Goal: Task Accomplishment & Management: Use online tool/utility

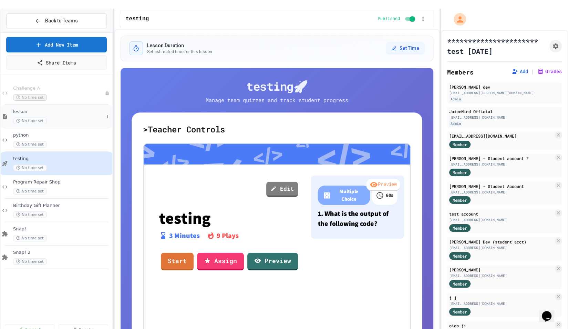
click at [31, 109] on span "lesson" at bounding box center [58, 112] width 91 height 6
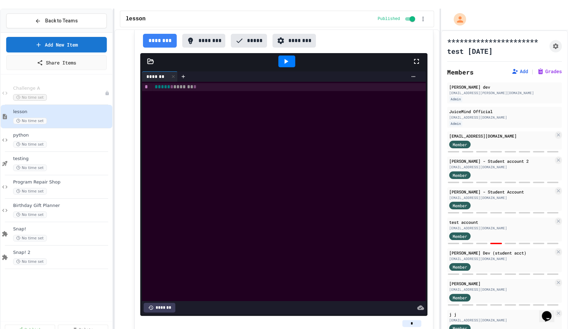
type textarea "*"
click at [46, 245] on div "Snap! 2 No time set" at bounding box center [57, 256] width 112 height 23
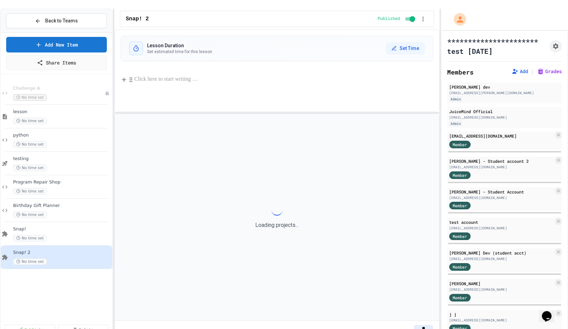
click at [195, 75] on p at bounding box center [283, 79] width 299 height 9
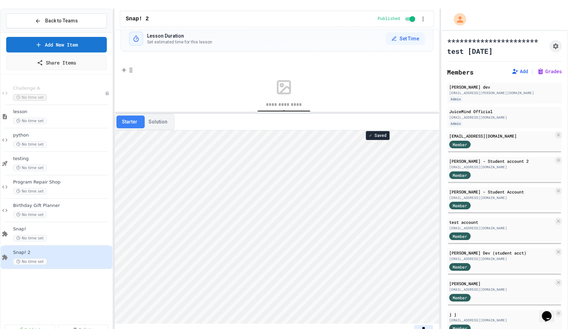
scroll to position [25, 0]
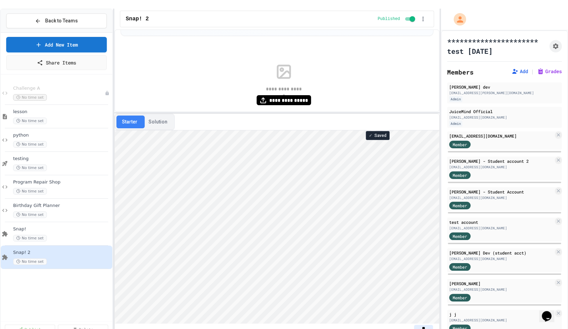
click at [199, 62] on div "**********" at bounding box center [283, 84] width 299 height 69
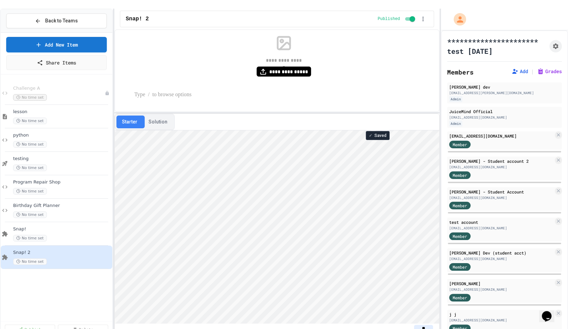
click at [258, 90] on p at bounding box center [283, 94] width 299 height 9
click at [195, 99] on p at bounding box center [283, 103] width 299 height 9
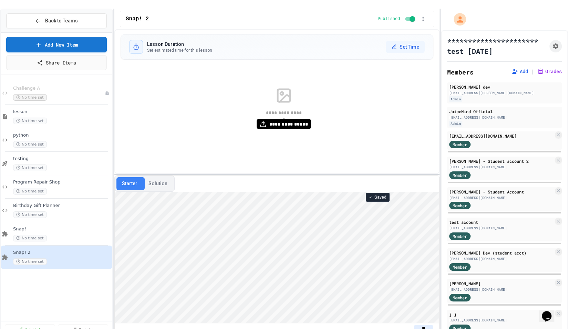
scroll to position [0, 0]
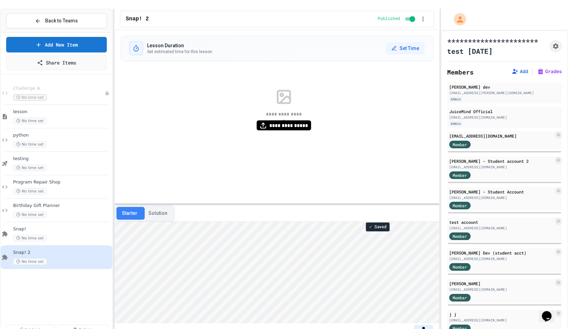
click at [158, 203] on div at bounding box center [276, 203] width 325 height 1
click at [463, 14] on icon "My Account" at bounding box center [461, 19] width 12 height 12
click at [58, 141] on div "No time set" at bounding box center [58, 144] width 91 height 7
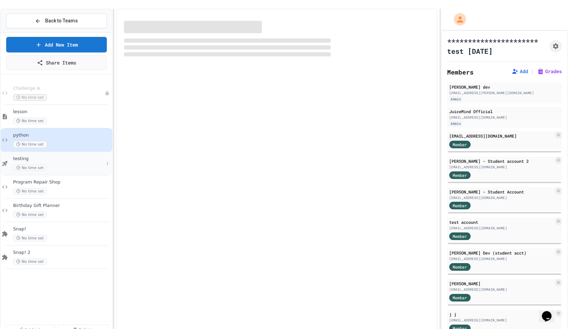
click at [57, 152] on div "testing No time set" at bounding box center [57, 163] width 112 height 23
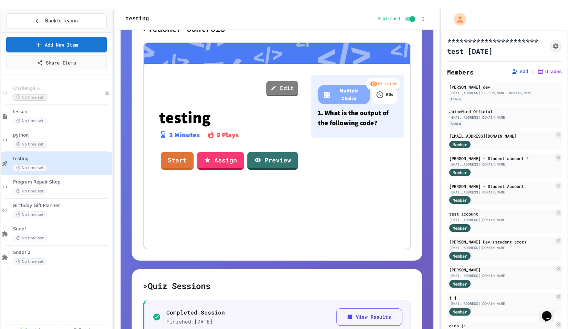
scroll to position [98, 0]
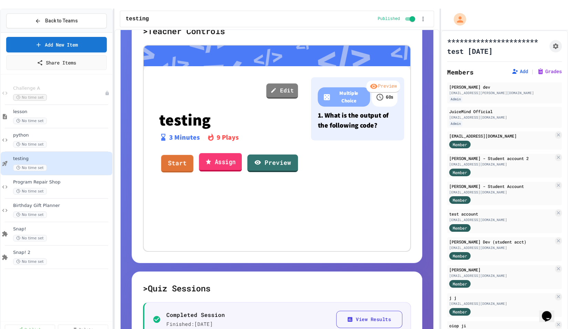
click at [205, 158] on icon at bounding box center [208, 161] width 6 height 7
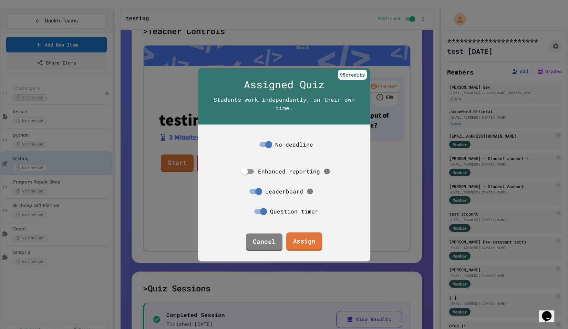
click at [299, 241] on link "Assign" at bounding box center [304, 241] width 36 height 19
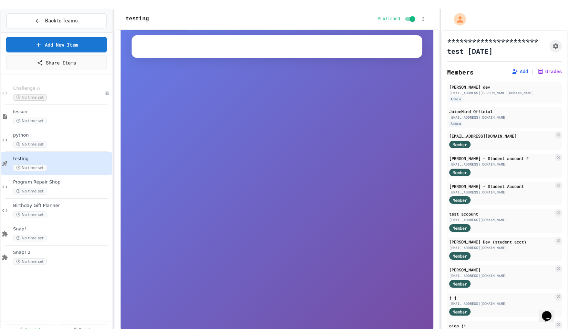
scroll to position [65, 0]
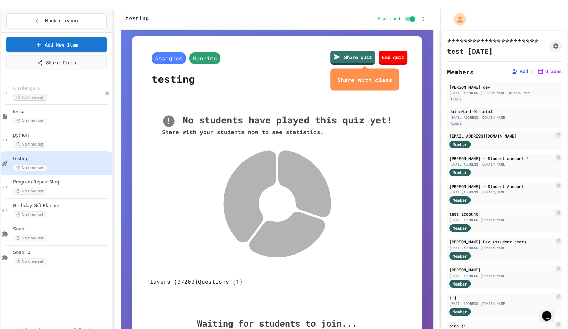
click at [389, 59] on div "Share quiz Share with class End quiz" at bounding box center [360, 71] width 94 height 41
click at [392, 79] on icon "close" at bounding box center [392, 79] width 0 height 0
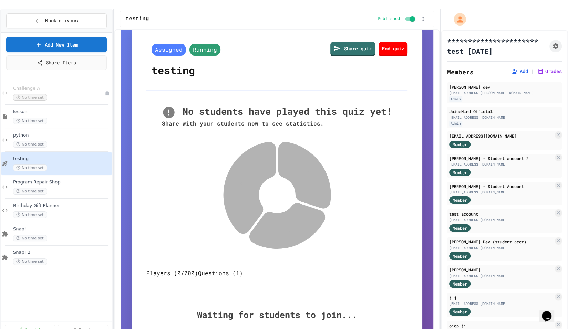
scroll to position [109, 0]
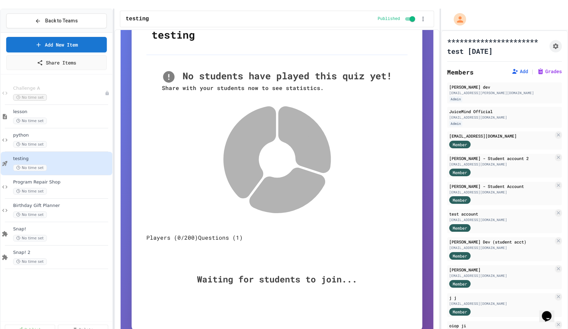
click at [226, 233] on button "Questions (1)" at bounding box center [220, 237] width 45 height 8
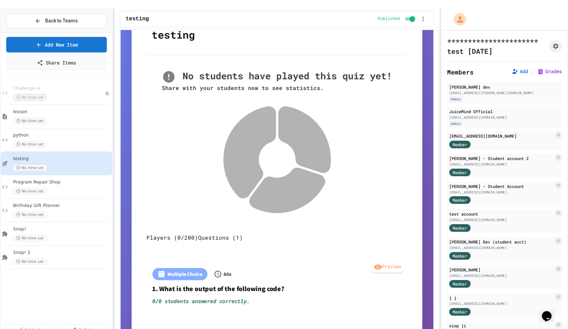
scroll to position [136, 0]
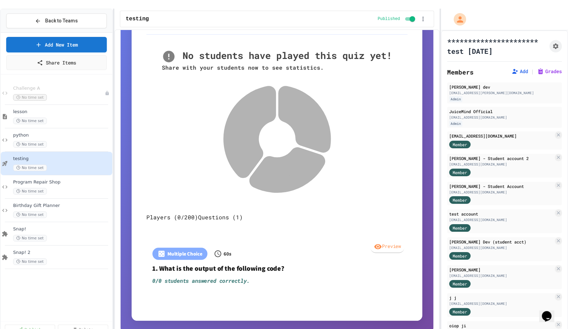
click at [175, 213] on button "Players (0/200)" at bounding box center [172, 217] width 52 height 8
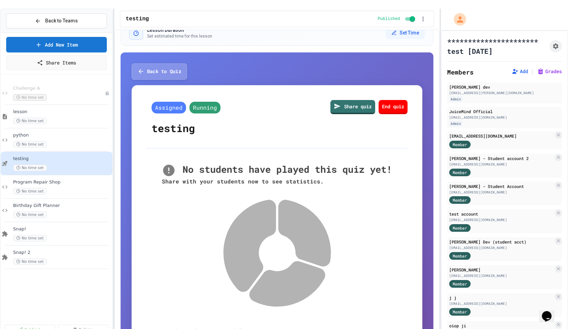
scroll to position [0, 0]
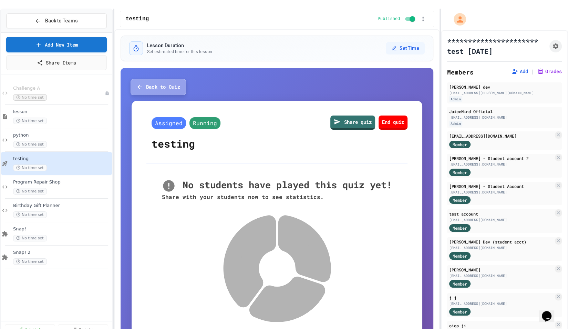
click at [163, 84] on button "Back to Quiz" at bounding box center [158, 87] width 55 height 16
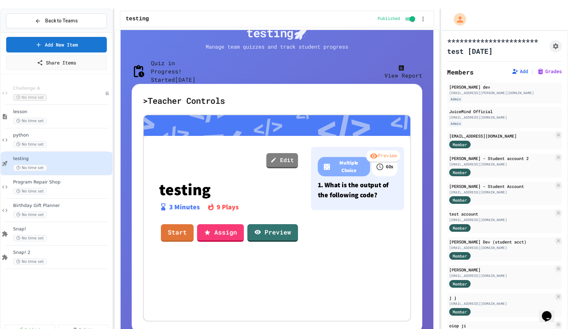
scroll to position [58, 0]
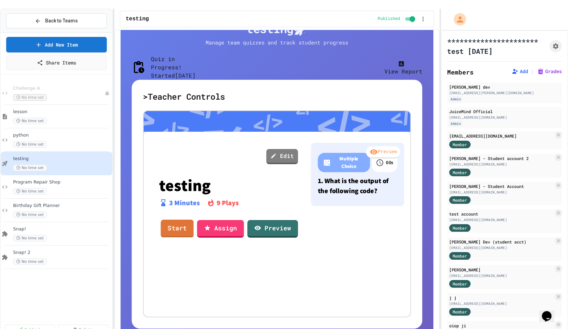
click at [184, 253] on div "Edit testing 3 Minutes 9 Plays Start Assign Preview" at bounding box center [228, 223] width 158 height 172
click at [184, 237] on link "Start" at bounding box center [177, 227] width 29 height 19
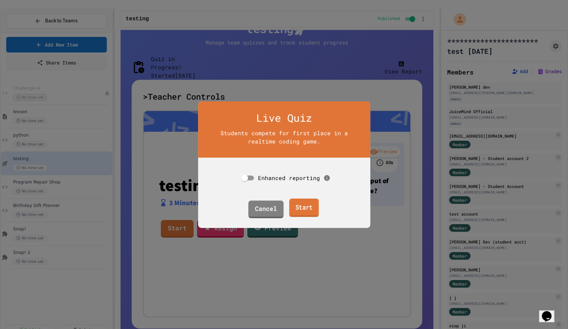
click at [303, 209] on link "Start" at bounding box center [304, 207] width 30 height 19
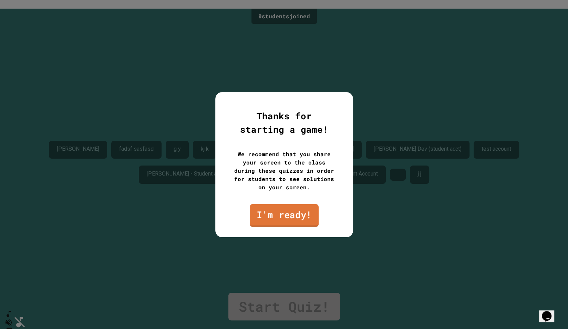
click at [280, 214] on link "I'm ready!" at bounding box center [284, 215] width 69 height 23
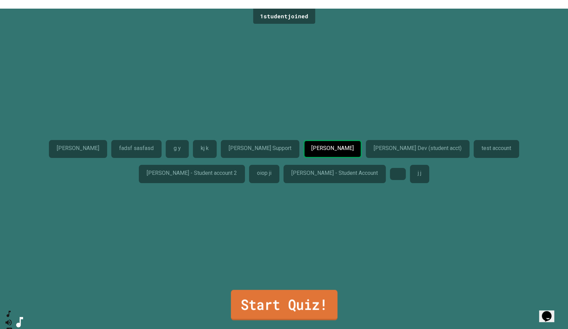
click at [257, 296] on link "Start Quiz!" at bounding box center [284, 305] width 106 height 30
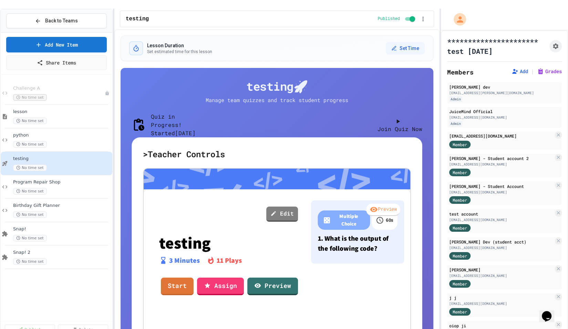
scroll to position [15, 0]
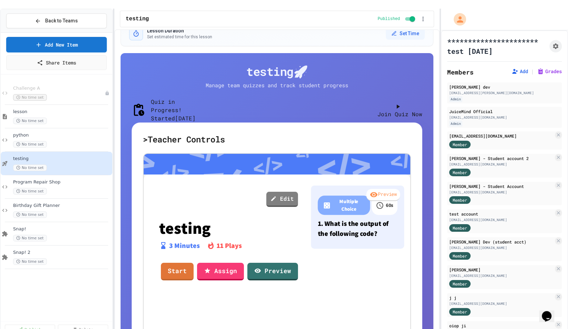
click at [378, 108] on button "Join Quiz Now" at bounding box center [400, 110] width 45 height 17
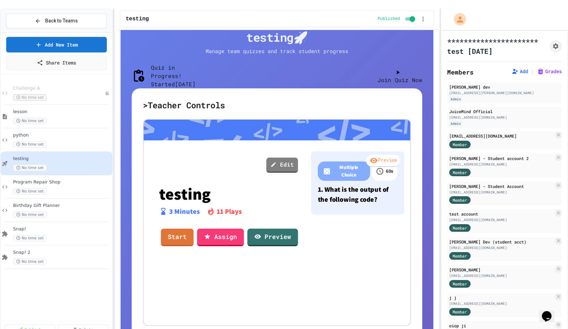
scroll to position [64, 0]
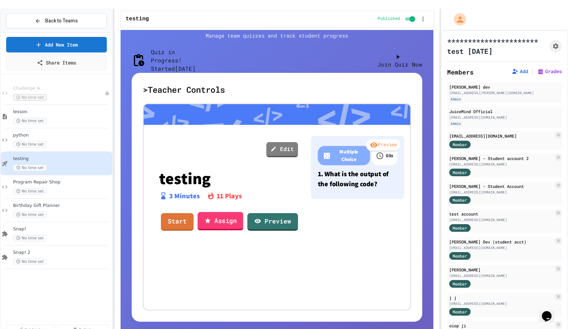
click at [221, 230] on link "Assign" at bounding box center [220, 221] width 46 height 19
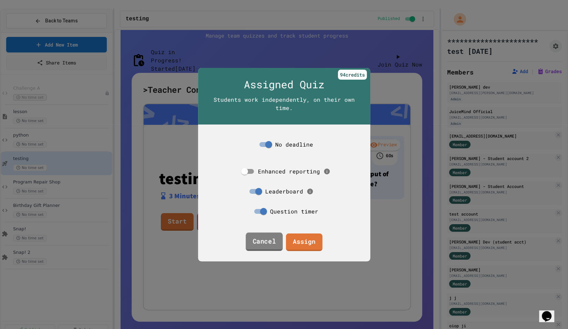
click at [266, 249] on link "Cancel" at bounding box center [264, 241] width 37 height 19
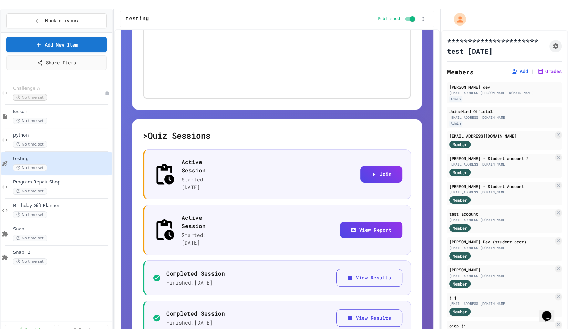
scroll to position [284, 0]
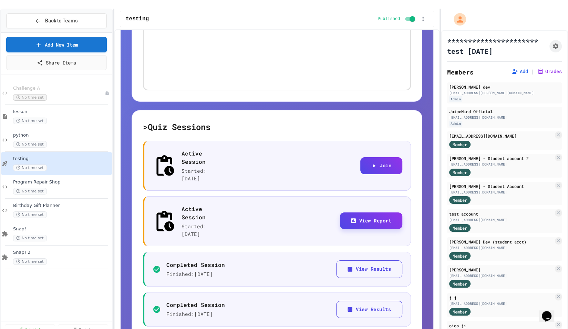
click at [352, 218] on icon "button" at bounding box center [353, 220] width 5 height 5
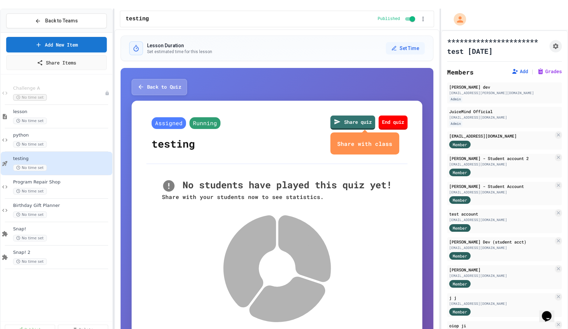
click at [392, 144] on icon "close" at bounding box center [392, 144] width 0 height 0
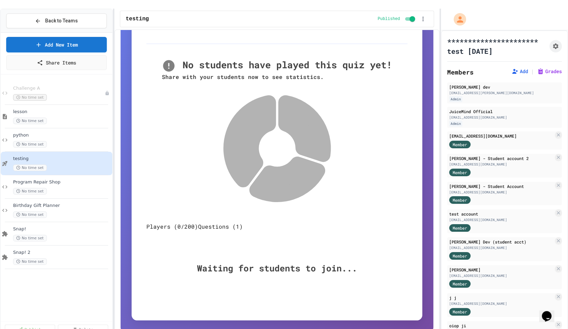
scroll to position [114, 0]
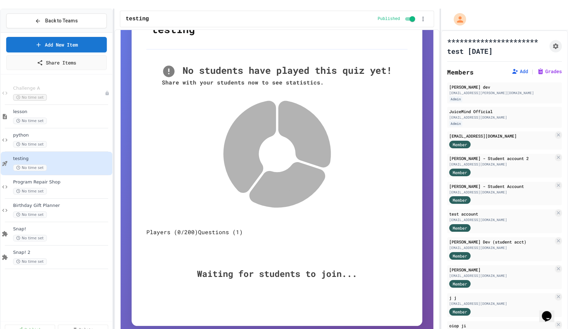
click at [220, 228] on button "Questions (1)" at bounding box center [220, 232] width 45 height 8
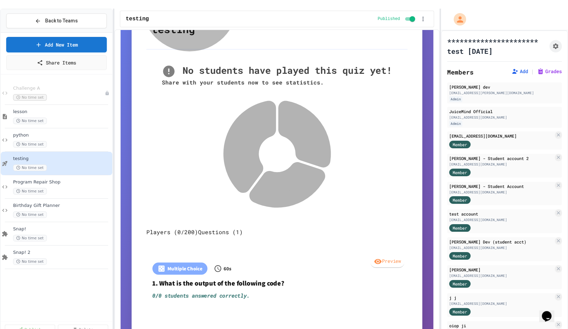
click at [193, 228] on button "Players (0/200)" at bounding box center [172, 232] width 52 height 8
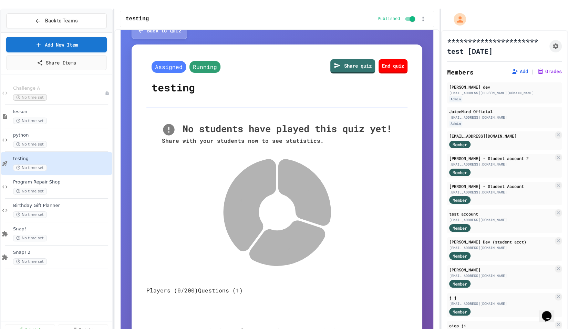
scroll to position [0, 0]
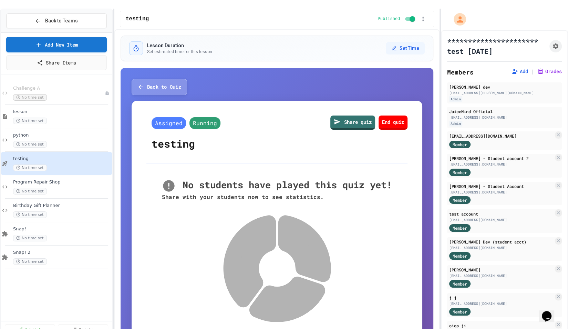
click at [144, 69] on div "Back to Quiz Assigned Running testing Share quiz End quiz No students have play…" at bounding box center [277, 259] width 313 height 383
click at [144, 79] on button "Back to Quiz" at bounding box center [158, 87] width 55 height 16
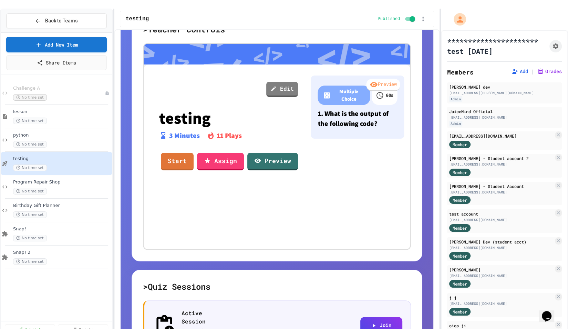
scroll to position [296, 0]
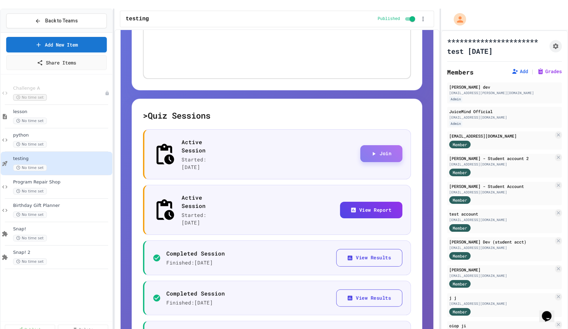
click at [370, 162] on button "Join" at bounding box center [381, 153] width 42 height 17
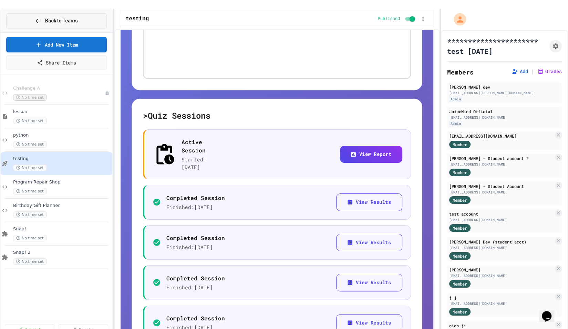
click at [46, 17] on span "Back to Teams" at bounding box center [61, 20] width 33 height 7
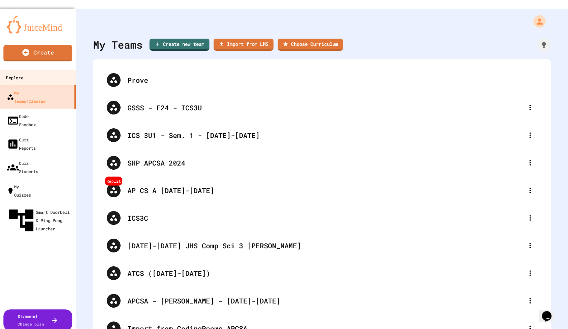
click at [43, 71] on link "Explore" at bounding box center [38, 78] width 78 height 16
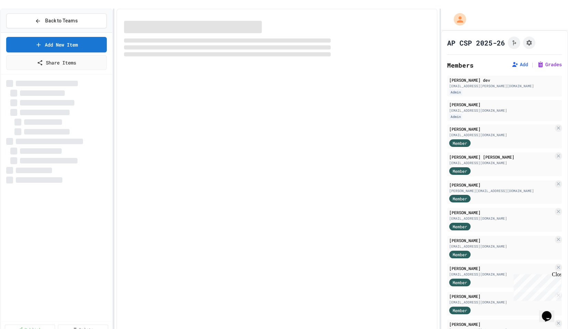
select select "***"
select select "*******"
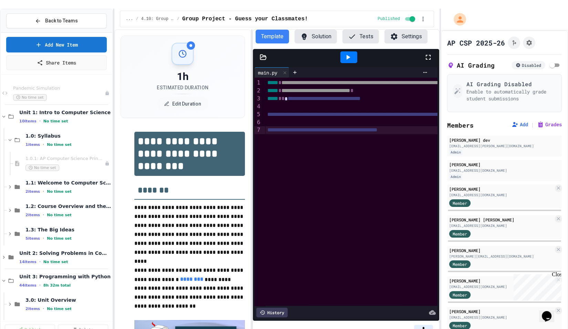
click at [305, 139] on div "**********" at bounding box center [450, 192] width 371 height 228
click at [314, 127] on span "**********" at bounding box center [322, 129] width 110 height 5
click at [399, 30] on button "Settings" at bounding box center [406, 37] width 43 height 14
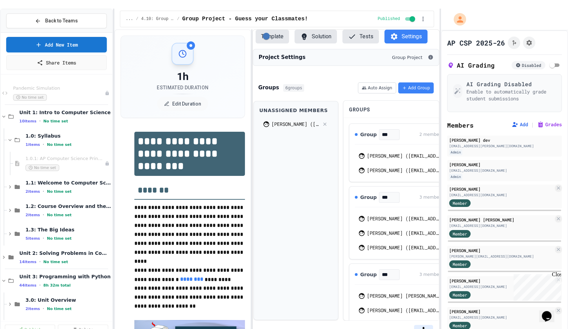
click at [293, 186] on div "Unassigned Members John (j4224125@gmail.com)" at bounding box center [296, 210] width 85 height 219
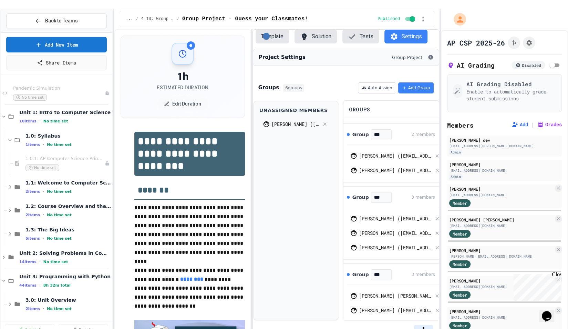
scroll to position [0, 8]
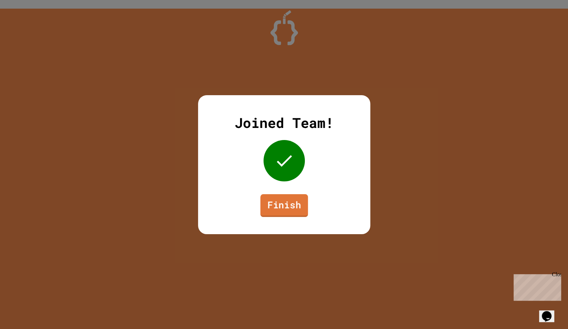
click at [270, 207] on link "Finish" at bounding box center [284, 205] width 48 height 23
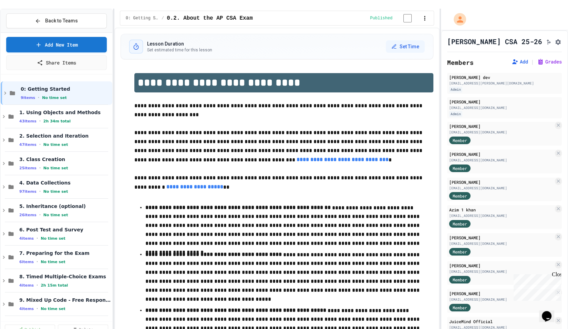
click at [383, 107] on p "**********" at bounding box center [283, 110] width 299 height 18
click at [479, 99] on div "Billy Urena" at bounding box center [504, 102] width 111 height 6
click at [479, 105] on div "burena@jcboe.org" at bounding box center [504, 107] width 111 height 5
drag, startPoint x: 479, startPoint y: 102, endPoint x: 454, endPoint y: 103, distance: 24.8
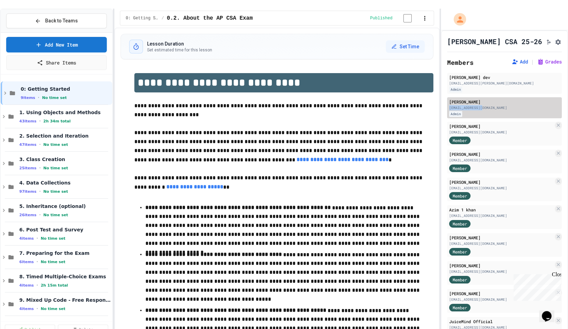
click at [454, 105] on div "burena@jcboe.org" at bounding box center [504, 107] width 111 height 5
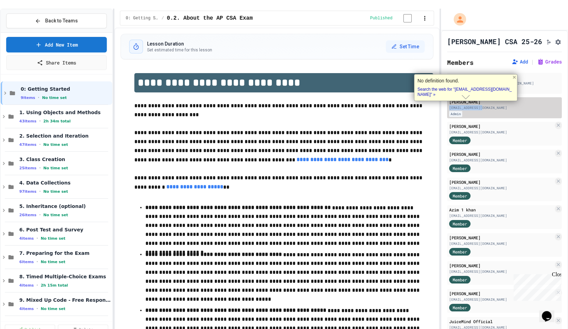
copy div "burena@jcboe.org"
click at [303, 136] on p "**********" at bounding box center [283, 146] width 299 height 36
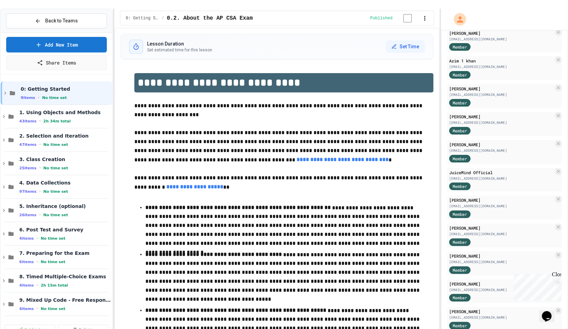
scroll to position [188, 0]
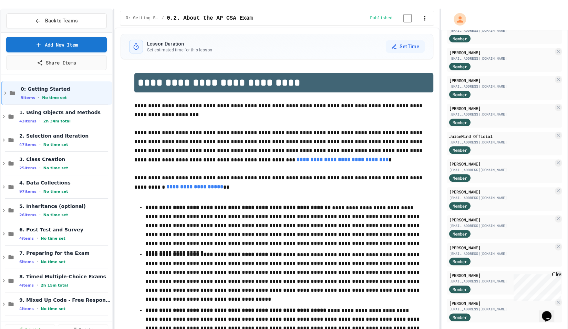
click at [558, 275] on div "Close" at bounding box center [556, 275] width 9 height 9
click at [455, 286] on span "Member" at bounding box center [460, 289] width 14 height 6
click at [458, 288] on div "Admin" at bounding box center [464, 291] width 30 height 14
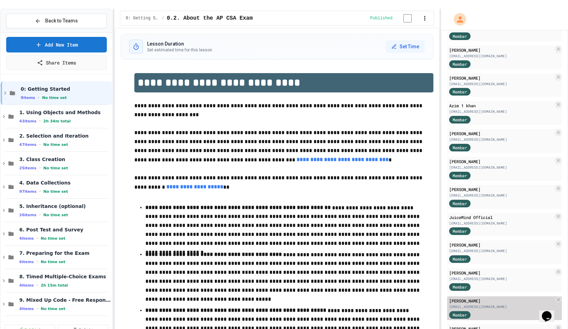
scroll to position [0, 0]
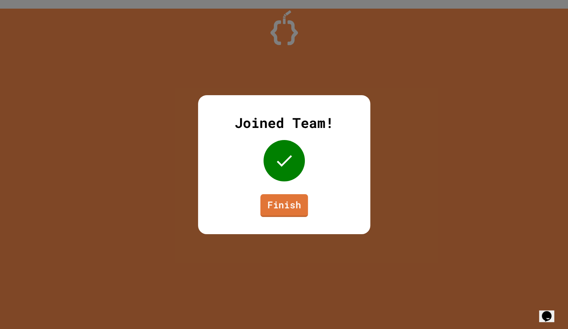
click at [282, 193] on div "Joined Team! Finish" at bounding box center [284, 164] width 172 height 139
click at [283, 198] on link "Finish" at bounding box center [284, 205] width 46 height 23
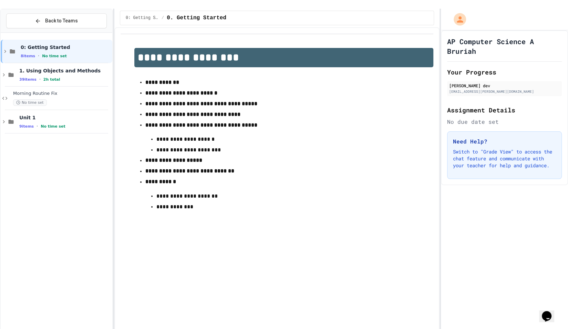
click at [165, 112] on strong "**********" at bounding box center [192, 114] width 95 height 5
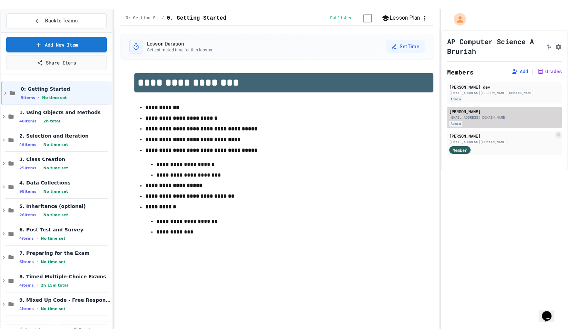
click at [455, 115] on div "[EMAIL_ADDRESS][DOMAIN_NAME]" at bounding box center [504, 117] width 111 height 5
drag, startPoint x: 455, startPoint y: 108, endPoint x: 481, endPoint y: 108, distance: 25.5
click at [481, 115] on div "[EMAIL_ADDRESS][DOMAIN_NAME]" at bounding box center [504, 117] width 111 height 5
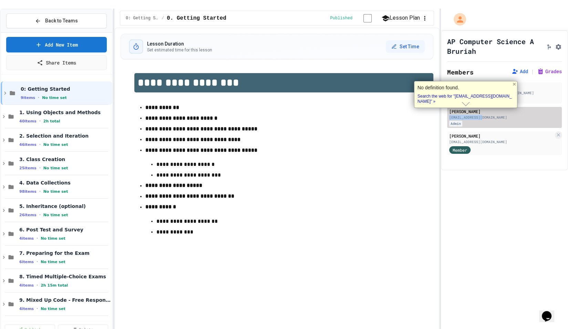
copy div "[EMAIL_ADDRESS][DOMAIN_NAME]"
click at [491, 226] on div "AP Computer Science A Bruriah Members Add | Grades Karl - JuiceMind dev markgle…" at bounding box center [504, 183] width 127 height 307
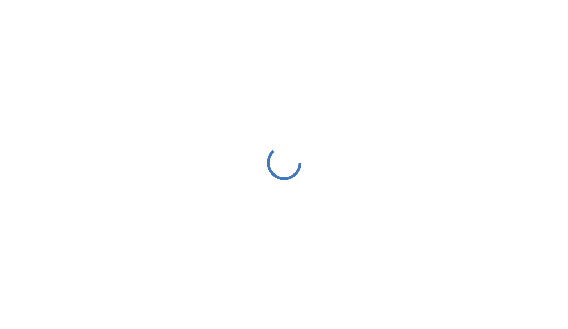
select select "***"
select select "*******"
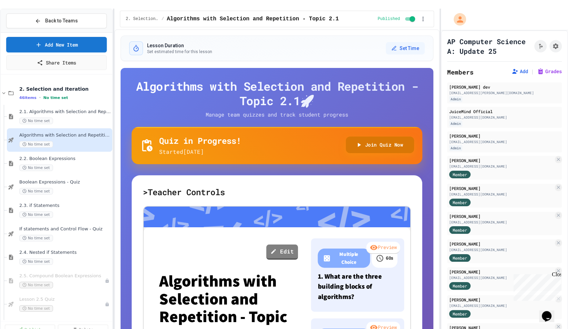
click at [349, 136] on button "Join Quiz Now" at bounding box center [380, 144] width 69 height 17
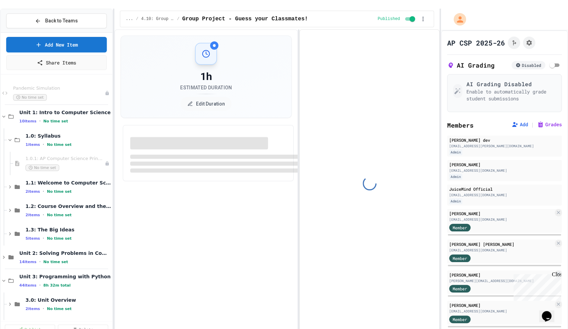
select select "***"
select select "*******"
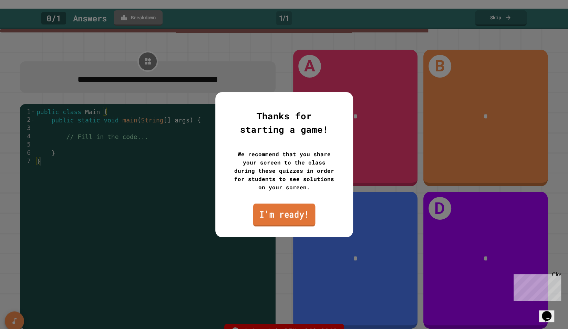
click at [273, 217] on link "I'm ready!" at bounding box center [284, 214] width 62 height 23
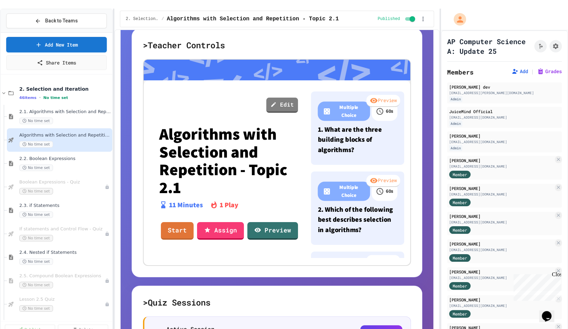
scroll to position [201, 0]
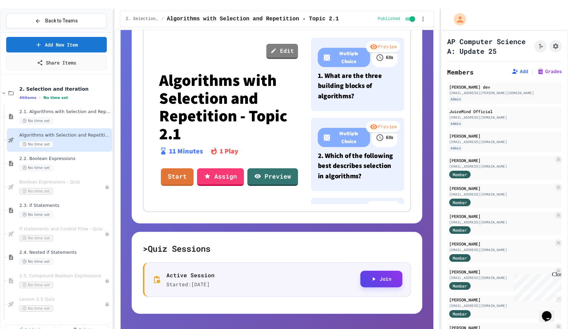
click at [389, 270] on button "Join" at bounding box center [381, 278] width 42 height 17
click at [371, 276] on icon "button" at bounding box center [374, 279] width 6 height 6
click at [368, 272] on button "Join" at bounding box center [381, 278] width 42 height 17
click at [369, 273] on button "Join" at bounding box center [381, 278] width 42 height 17
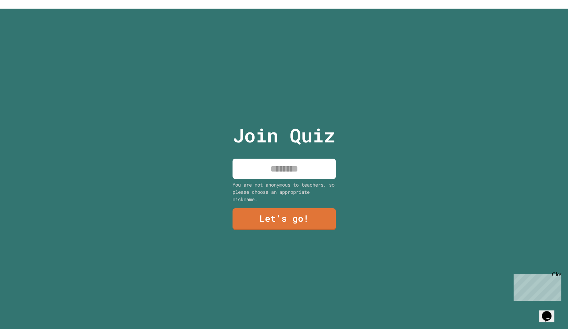
click at [303, 168] on input at bounding box center [284, 169] width 103 height 20
type input "*"
click at [259, 208] on link "Let's go!" at bounding box center [284, 218] width 104 height 23
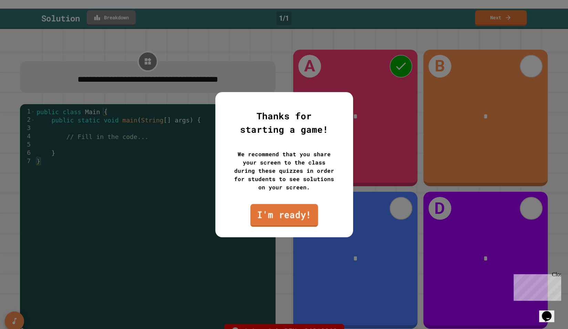
click at [281, 215] on link "I'm ready!" at bounding box center [284, 215] width 68 height 23
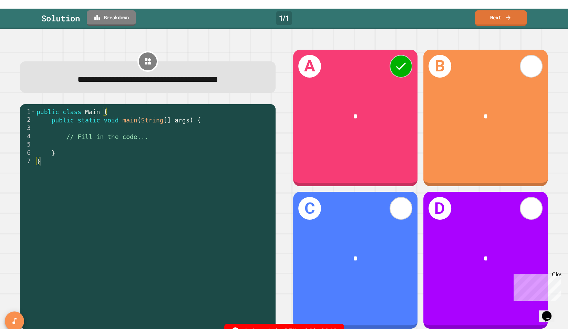
click at [492, 10] on link "Next" at bounding box center [501, 18] width 52 height 16
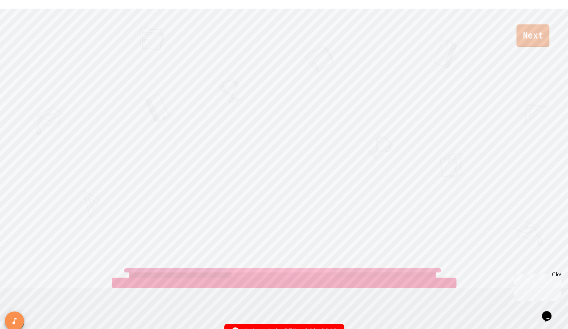
click at [530, 35] on link "Next" at bounding box center [533, 35] width 33 height 23
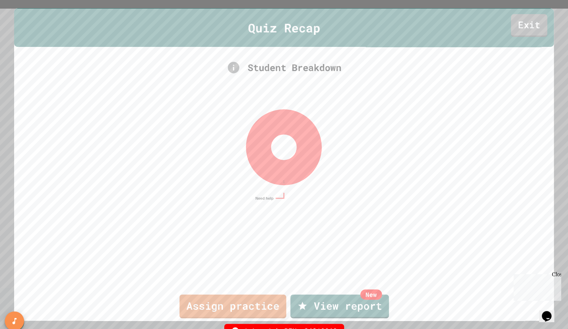
click at [519, 29] on link "Exit" at bounding box center [529, 25] width 37 height 23
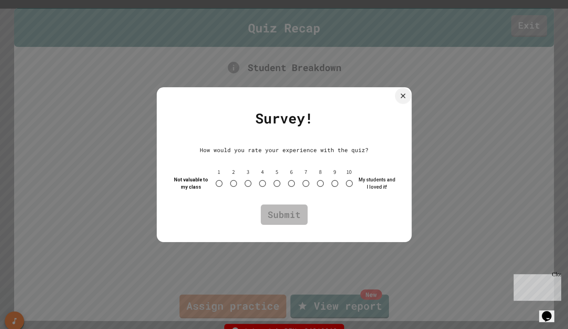
click at [404, 93] on icon at bounding box center [403, 95] width 5 height 5
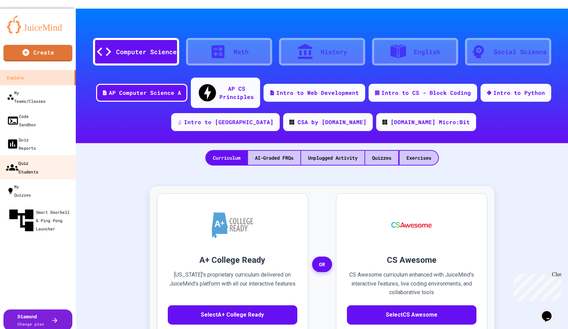
click at [37, 159] on div "Quiz Students" at bounding box center [22, 167] width 32 height 17
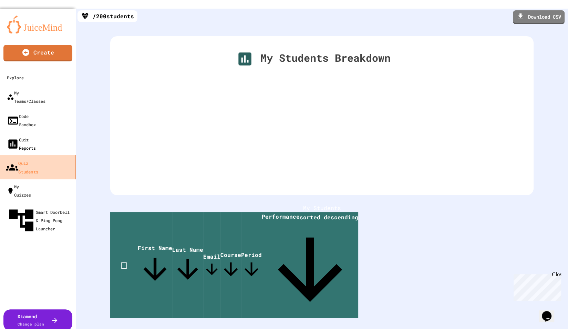
click at [34, 132] on link "Quiz Reports" at bounding box center [38, 143] width 76 height 23
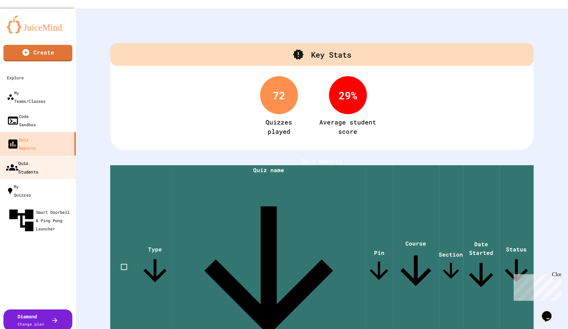
click at [30, 155] on link "Quiz Students" at bounding box center [38, 167] width 78 height 24
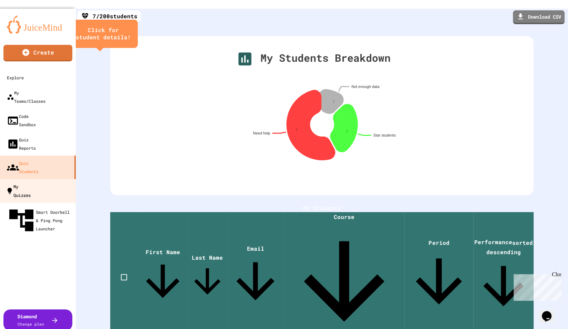
click at [31, 182] on div "My Quizzes" at bounding box center [18, 190] width 25 height 17
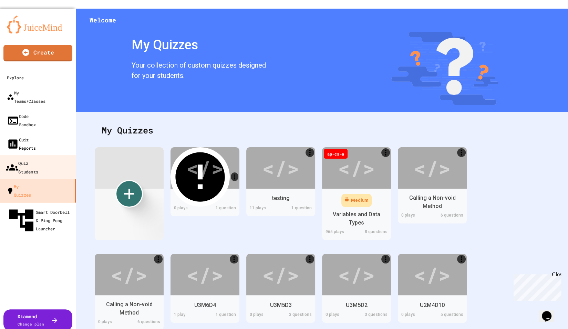
click at [41, 132] on link "Quiz Reports" at bounding box center [38, 143] width 76 height 23
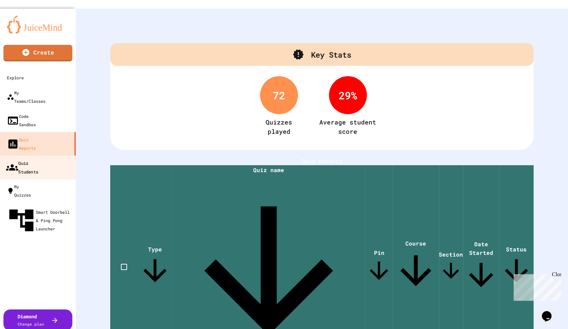
click at [38, 159] on div "Quiz Students" at bounding box center [22, 167] width 32 height 17
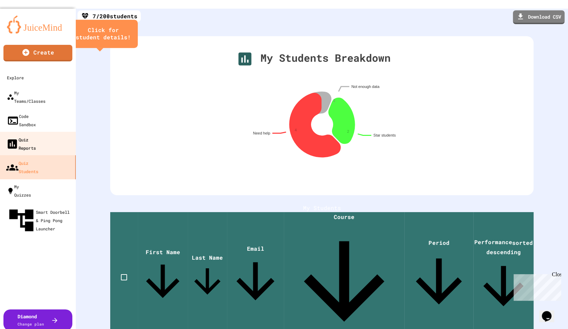
click at [36, 135] on div "Quiz Reports" at bounding box center [21, 143] width 30 height 17
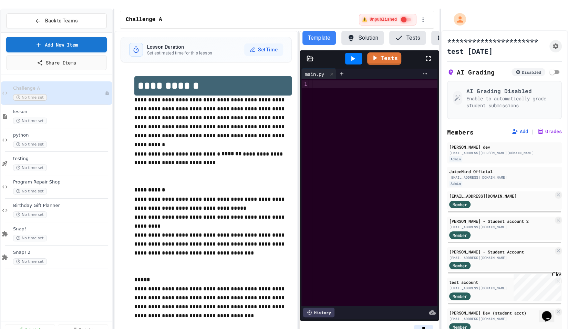
click at [558, 276] on div "Close" at bounding box center [556, 275] width 9 height 9
click at [42, 164] on span "No time set" at bounding box center [30, 167] width 34 height 7
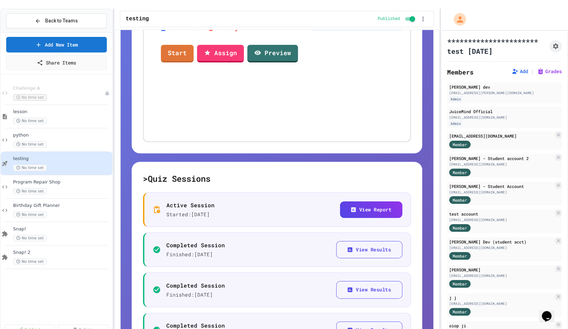
scroll to position [245, 0]
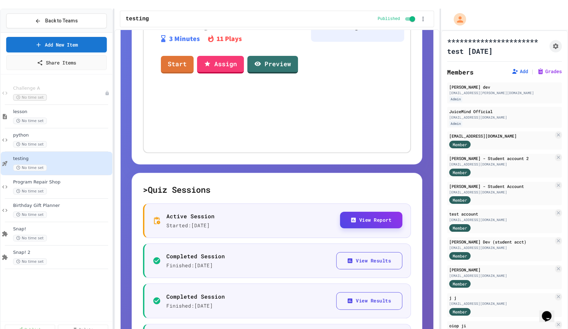
click at [356, 212] on button "View Report" at bounding box center [371, 220] width 63 height 17
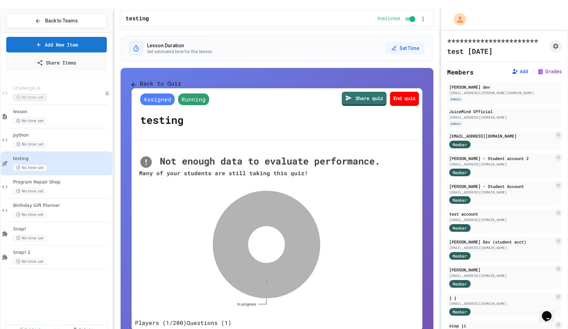
click at [145, 80] on button "Back to Quiz" at bounding box center [157, 83] width 50 height 9
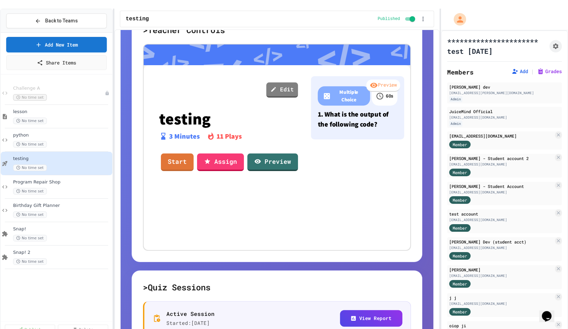
scroll to position [149, 0]
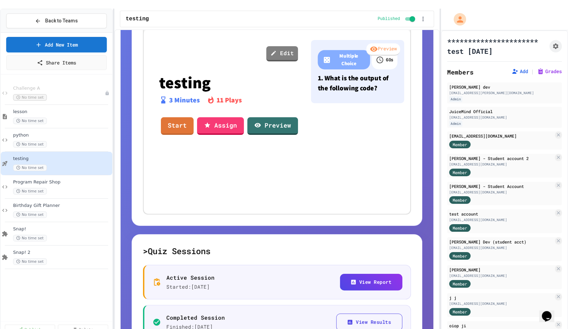
scroll to position [187, 0]
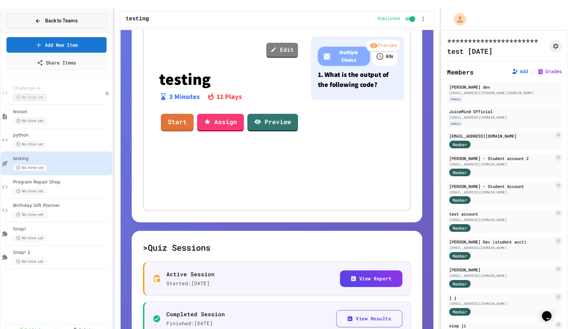
click at [72, 17] on span "Back to Teams" at bounding box center [61, 20] width 33 height 7
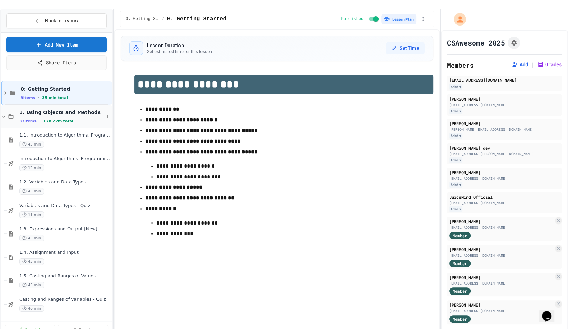
click at [80, 118] on div "33 items • 17h 22m total" at bounding box center [61, 121] width 85 height 6
click at [65, 109] on span "1. Using Objects and Methods" at bounding box center [61, 112] width 85 height 6
click at [51, 132] on div "1.1. Introduction to Algorithms, Programming, and Compilers 45 min" at bounding box center [61, 139] width 85 height 15
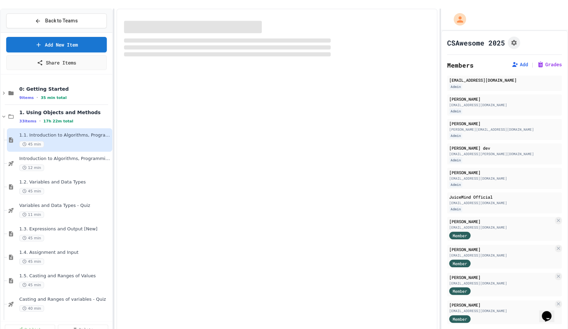
select select "***"
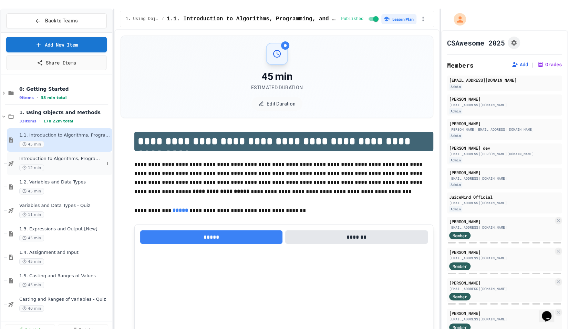
click at [68, 156] on span "Introduction to Algorithms, Programming, and Compilers" at bounding box center [61, 159] width 85 height 6
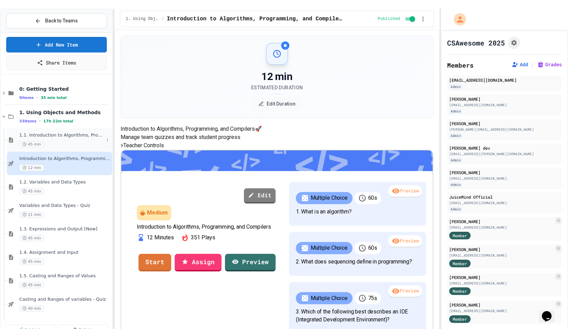
click at [48, 132] on span "1.1. Introduction to Algorithms, Programming, and Compilers" at bounding box center [61, 135] width 85 height 6
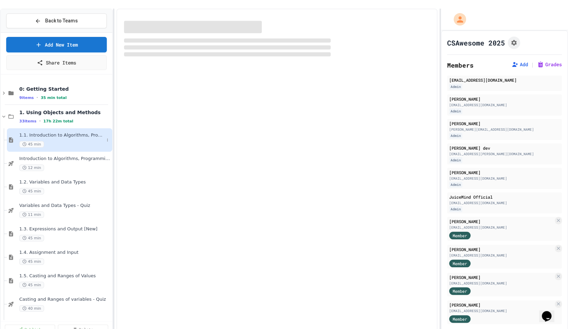
select select "***"
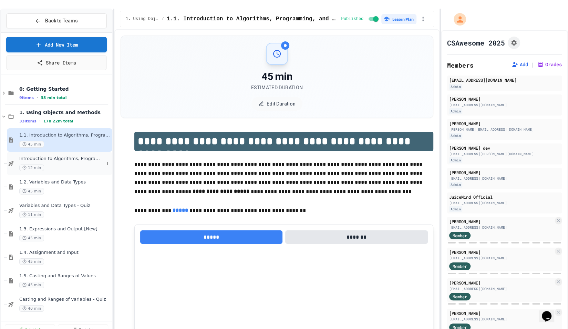
click at [72, 162] on div "Introduction to Algorithms, Programming, and Compilers 12 min" at bounding box center [59, 163] width 105 height 23
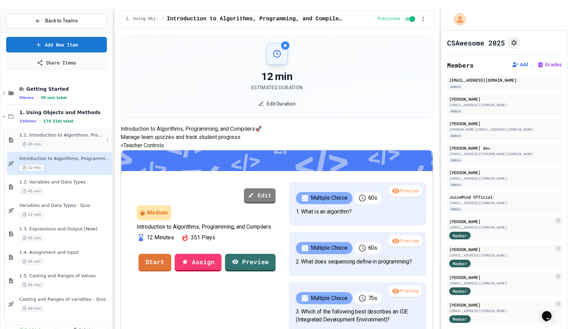
click at [48, 141] on div "45 min" at bounding box center [61, 144] width 85 height 7
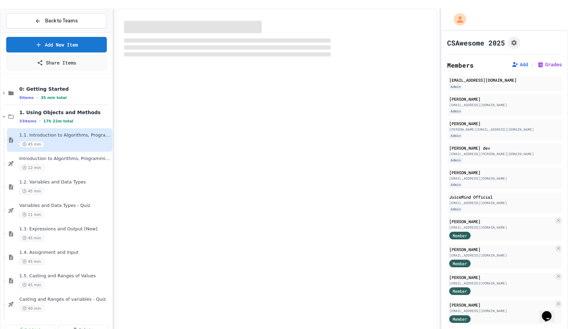
select select "***"
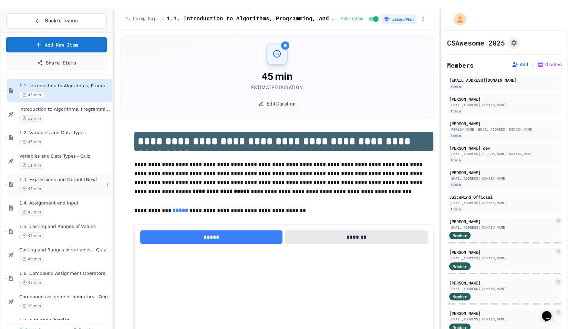
scroll to position [56, 0]
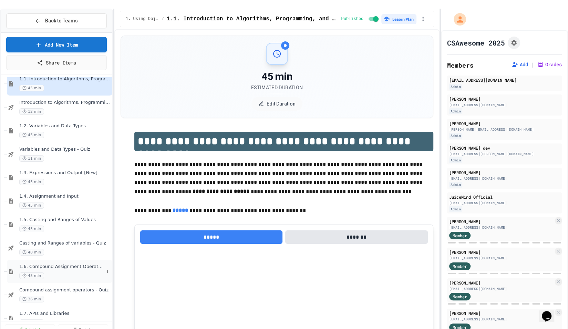
click at [55, 264] on span "1.6. Compound Assignment Operators" at bounding box center [61, 267] width 85 height 6
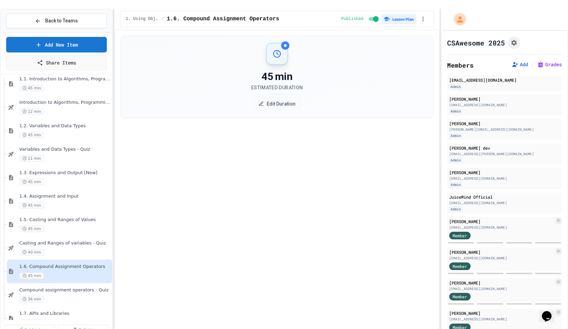
select select "***"
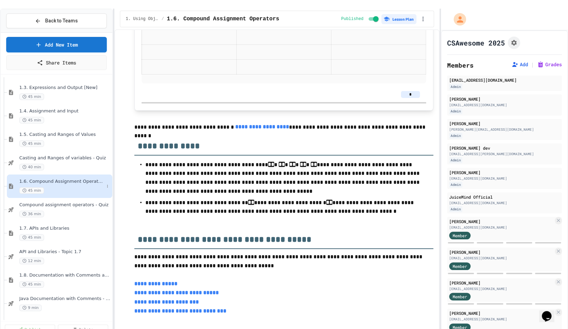
scroll to position [155, 0]
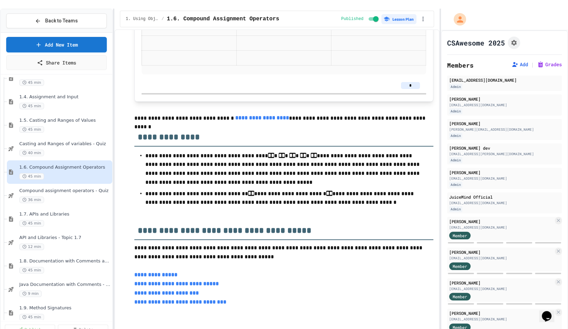
click at [176, 284] on link "**********" at bounding box center [176, 283] width 84 height 5
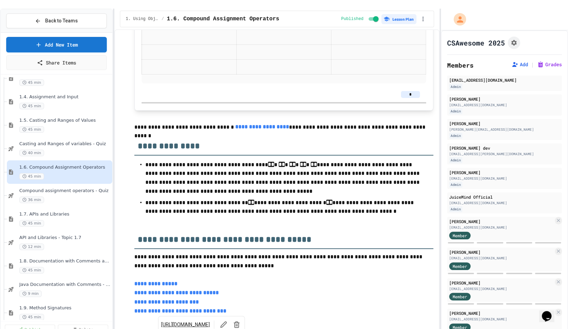
click at [176, 321] on link "https://play.juicemind.com/dashboard/teams/XQZXBR0QFm5FbHisKu8w/item/0641a4e0-8…" at bounding box center [185, 324] width 49 height 7
click at [219, 252] on p "**********" at bounding box center [283, 261] width 299 height 18
click at [229, 257] on p "**********" at bounding box center [283, 261] width 299 height 18
click at [253, 258] on p "**********" at bounding box center [283, 261] width 299 height 18
click at [225, 255] on p "**********" at bounding box center [283, 261] width 299 height 18
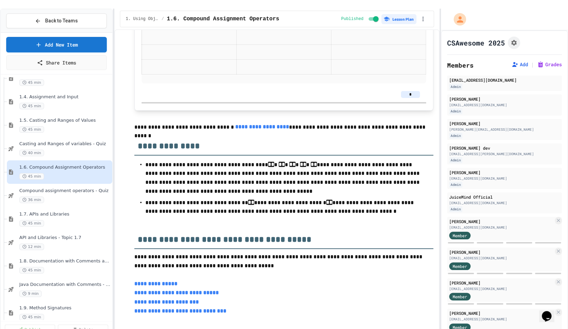
click at [265, 257] on p "**********" at bounding box center [283, 261] width 299 height 18
click at [229, 252] on p "**********" at bounding box center [283, 261] width 299 height 18
click at [241, 256] on p "**********" at bounding box center [283, 261] width 299 height 18
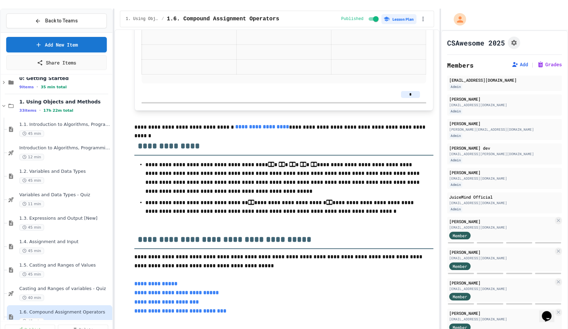
scroll to position [0, 0]
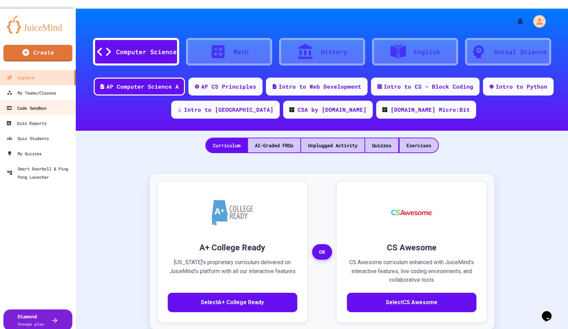
click at [42, 104] on div "Code Sandbox" at bounding box center [27, 108] width 40 height 8
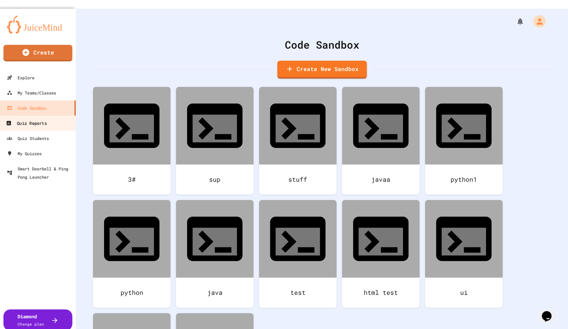
click at [42, 119] on div "Quiz Reports" at bounding box center [26, 123] width 41 height 9
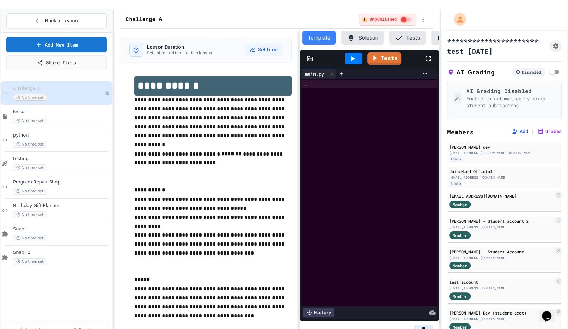
click at [65, 272] on div "Challenge A No time set lesson No time set python No time set testing No time s…" at bounding box center [57, 198] width 112 height 242
click at [57, 109] on div "lesson No time set" at bounding box center [58, 116] width 91 height 15
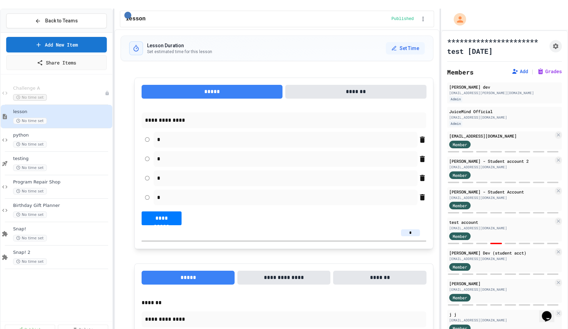
click at [64, 94] on div "No time set" at bounding box center [59, 97] width 92 height 7
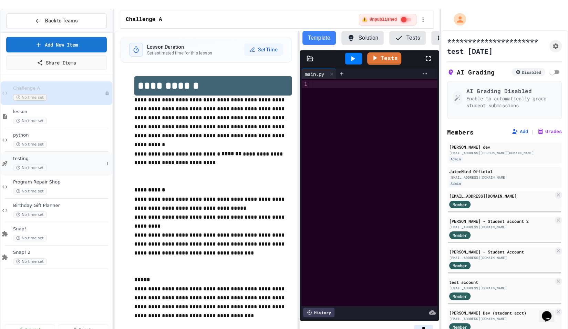
click at [82, 156] on span "testing" at bounding box center [58, 159] width 91 height 6
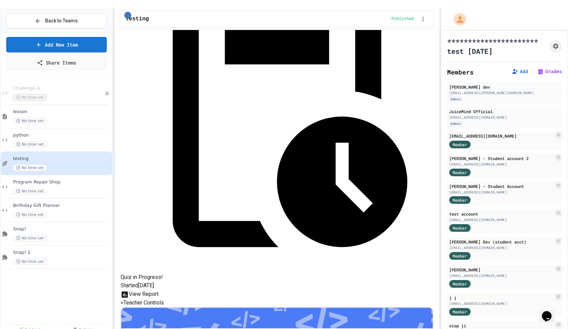
scroll to position [130, 0]
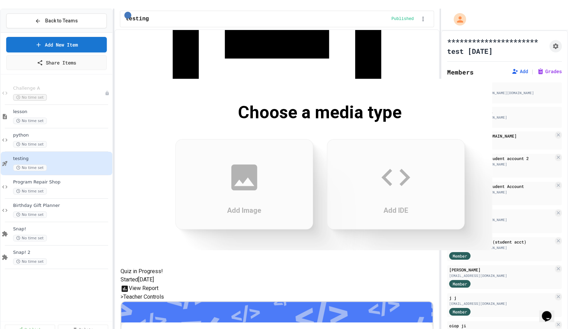
click at [356, 175] on div "Add IDE" at bounding box center [396, 184] width 138 height 90
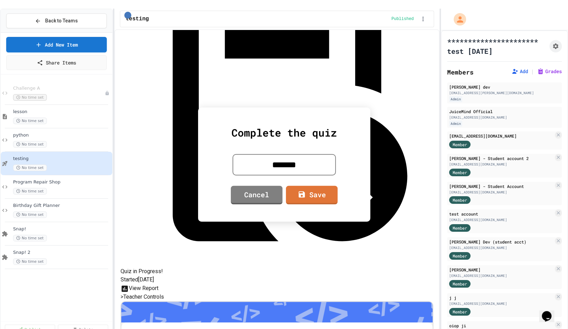
click at [315, 184] on div "Complete the quiz ******* Cancel Save" at bounding box center [284, 165] width 172 height 114
click at [315, 186] on link "Save" at bounding box center [312, 194] width 52 height 20
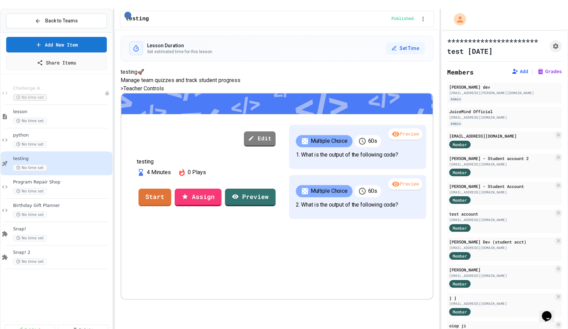
scroll to position [65, 0]
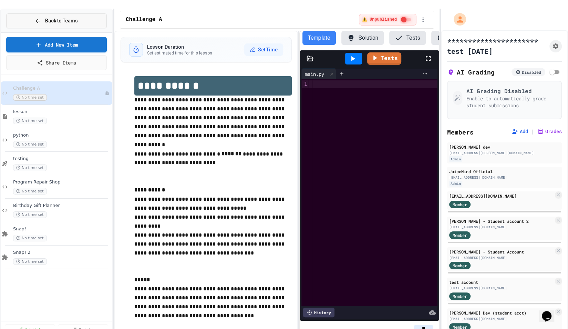
click at [35, 17] on div "Back to Teams" at bounding box center [56, 20] width 43 height 7
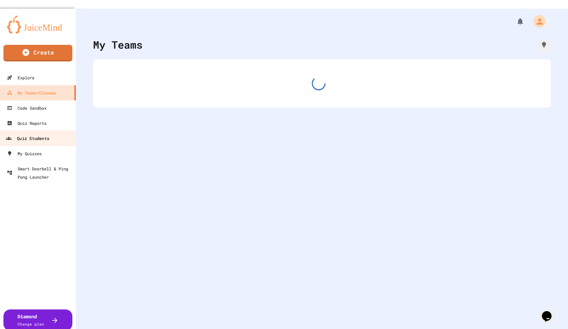
click at [23, 134] on div "Quiz Students" at bounding box center [27, 138] width 43 height 9
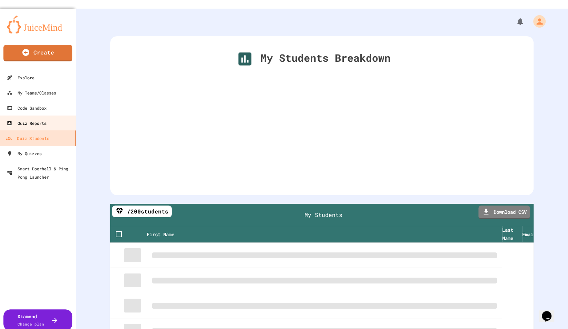
click at [24, 119] on div "Quiz Reports" at bounding box center [27, 123] width 40 height 8
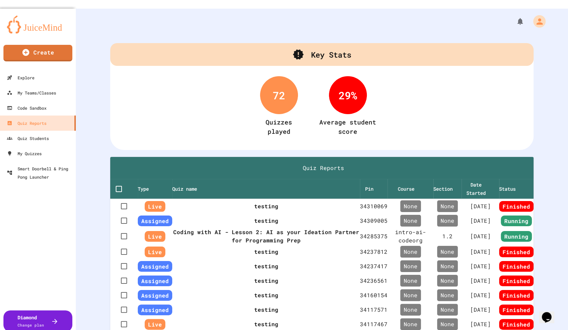
click at [101, 102] on div "Key Stats 72 Quizzes played 29 % Average student score Quiz Reports Type Quiz n…" at bounding box center [322, 174] width 492 height 330
